Goal: Browse casually

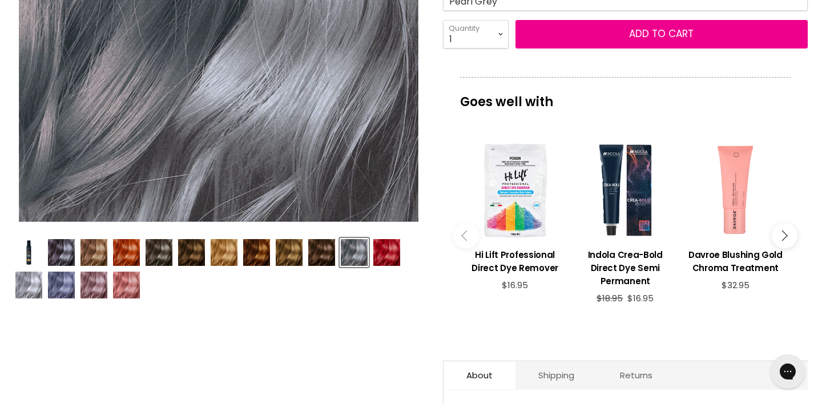
click at [65, 244] on img "Product thumbnails" at bounding box center [61, 252] width 27 height 27
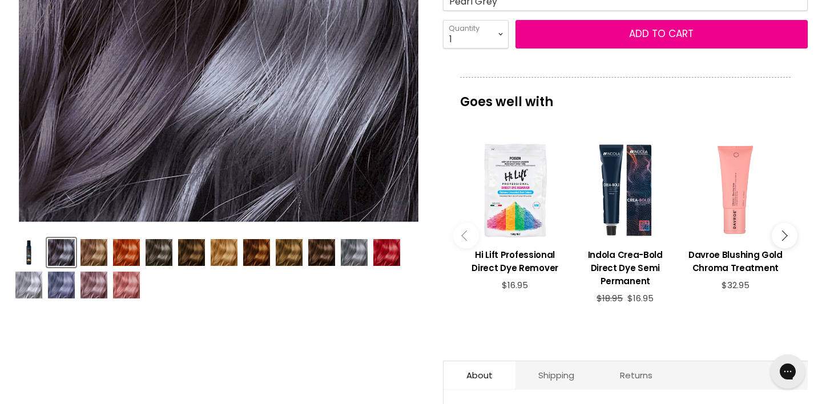
click at [90, 249] on img "Product thumbnails" at bounding box center [93, 252] width 27 height 27
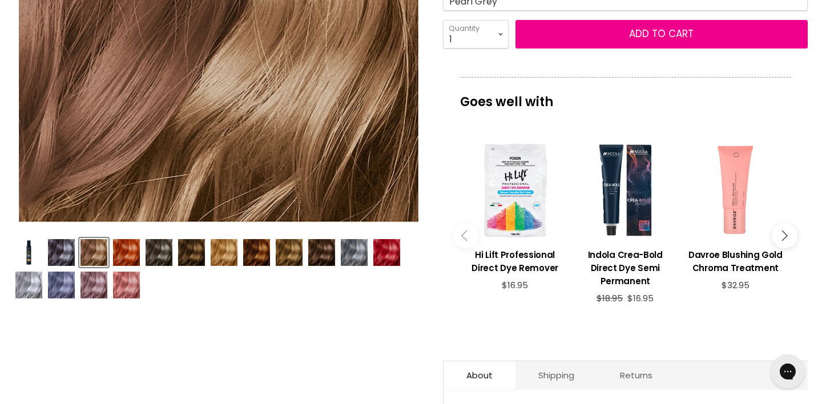
click at [123, 246] on img "Product thumbnails" at bounding box center [126, 252] width 27 height 27
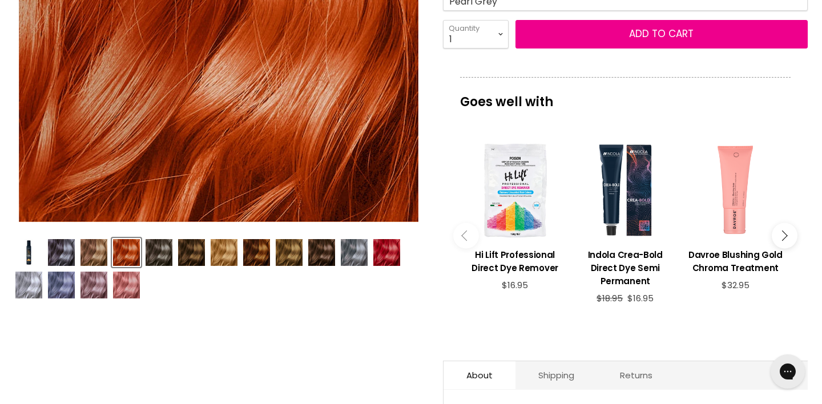
click at [156, 246] on img "Product thumbnails" at bounding box center [158, 252] width 27 height 27
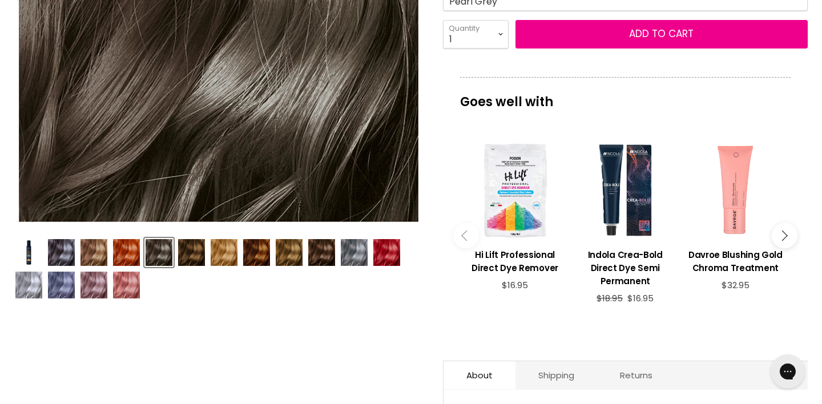
click at [180, 247] on img "Product thumbnails" at bounding box center [191, 252] width 27 height 27
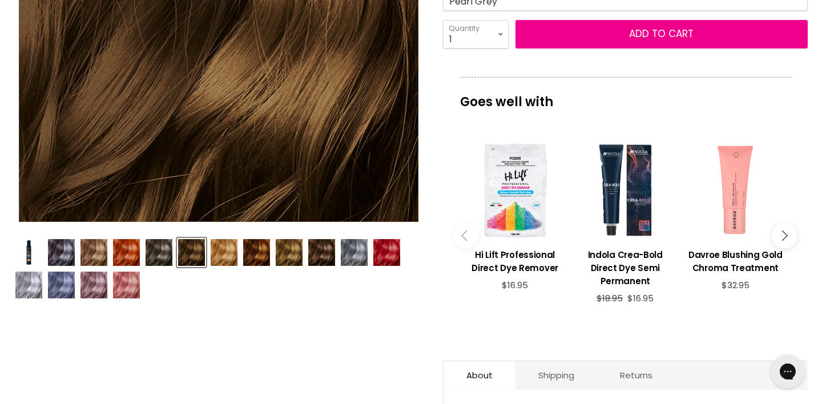
click at [221, 246] on img "Product thumbnails" at bounding box center [224, 252] width 27 height 27
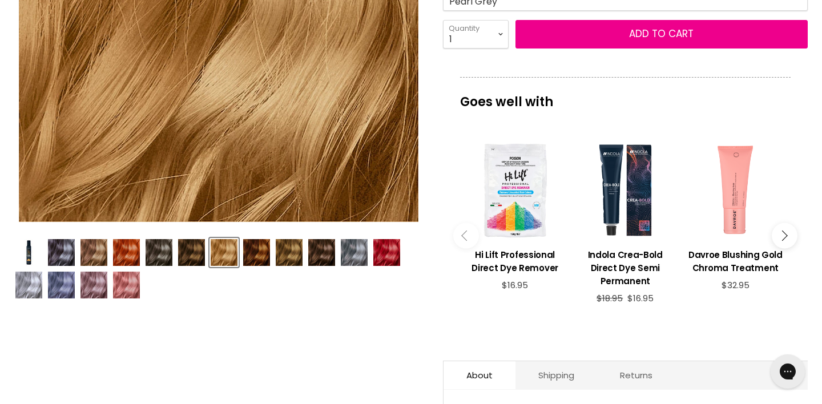
click at [250, 244] on img "Product thumbnails" at bounding box center [256, 252] width 27 height 27
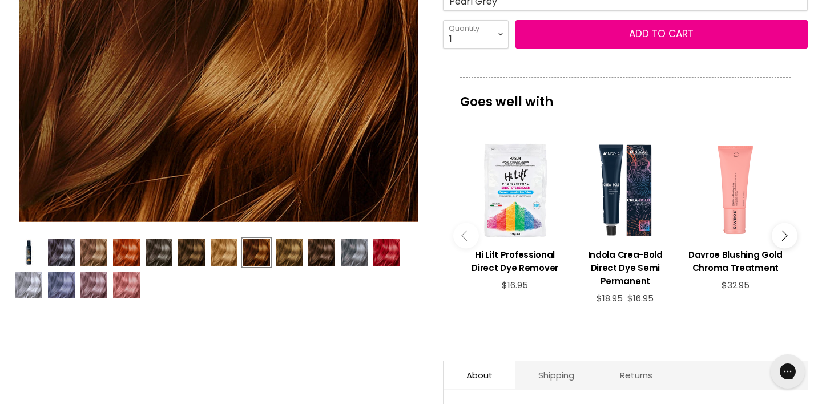
click at [288, 242] on img "Product thumbnails" at bounding box center [289, 252] width 27 height 27
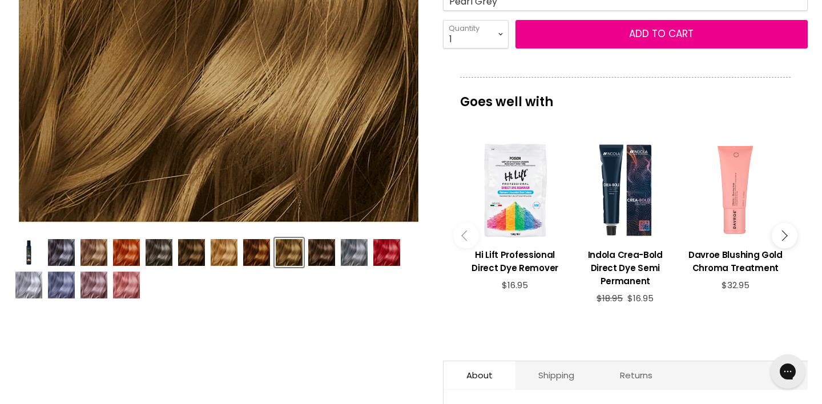
click at [319, 244] on img "Product thumbnails" at bounding box center [321, 252] width 27 height 27
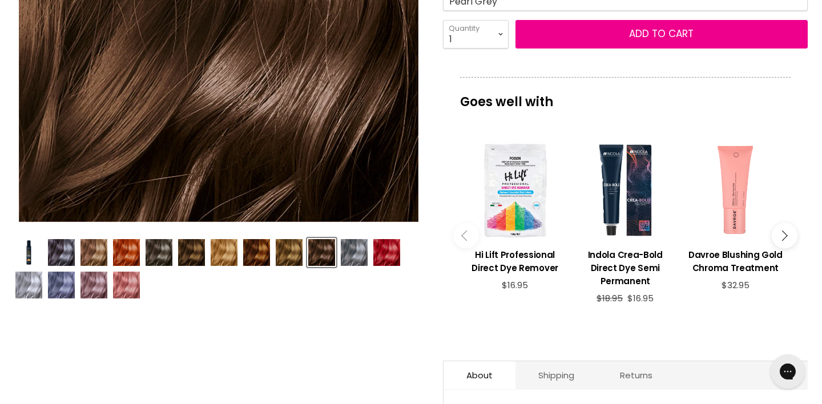
click at [352, 248] on img "Product thumbnails" at bounding box center [354, 252] width 27 height 27
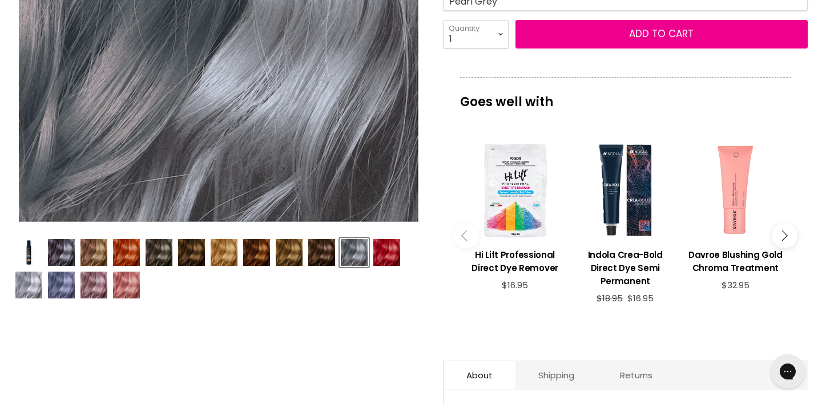
click at [29, 281] on img "Product thumbnails" at bounding box center [28, 285] width 27 height 27
